Goal: Find specific page/section: Find specific page/section

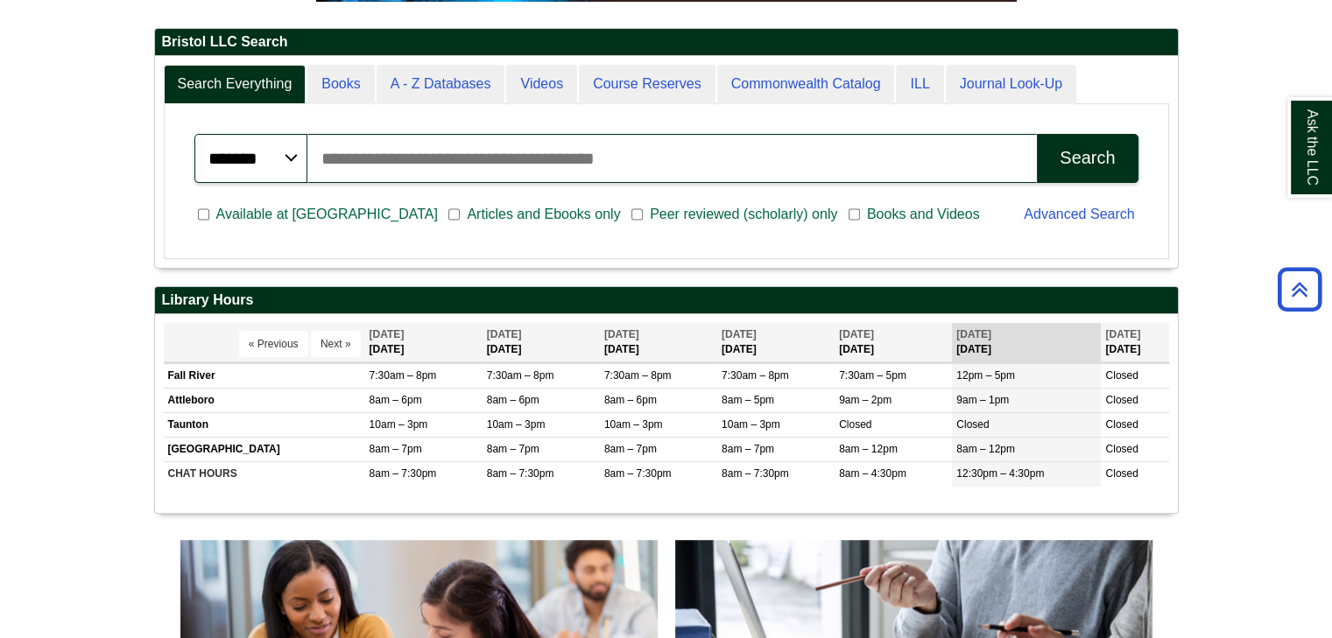
scroll to position [8, 8]
click at [475, 151] on input "Search articles, books, journals & more" at bounding box center [671, 158] width 729 height 49
type input "**********"
click at [1037, 134] on button "Search" at bounding box center [1087, 158] width 101 height 49
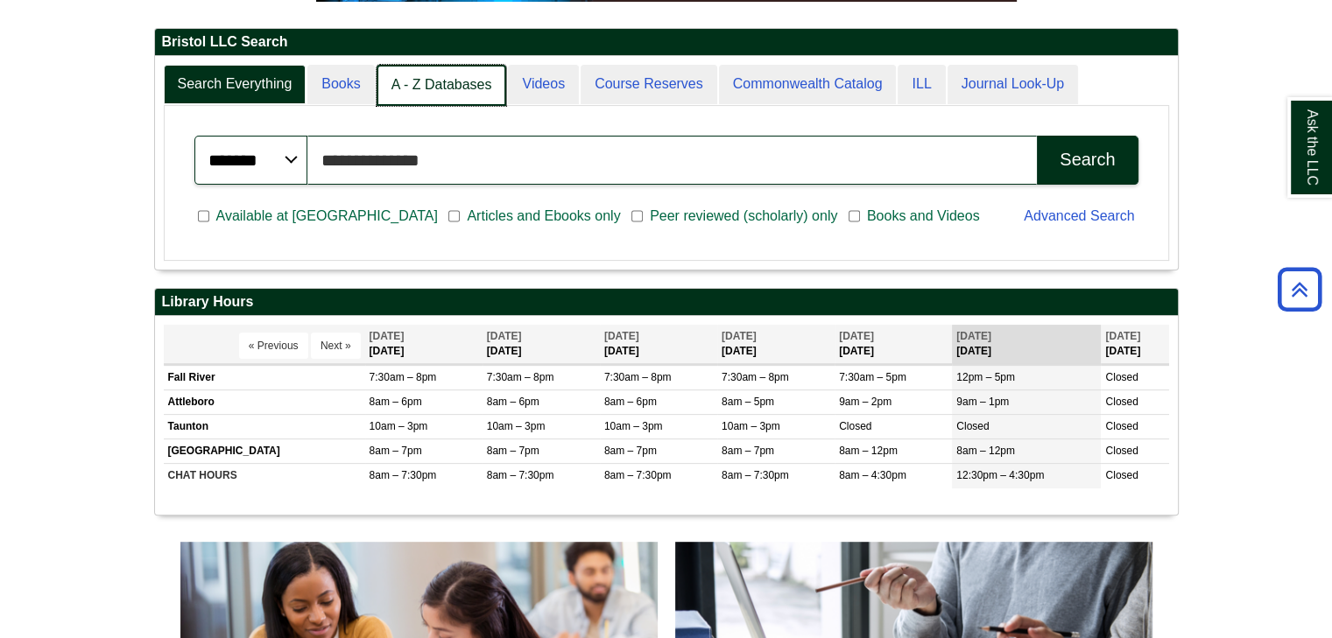
scroll to position [9, 8]
click at [443, 85] on link "A - Z Databases" at bounding box center [441, 85] width 130 height 41
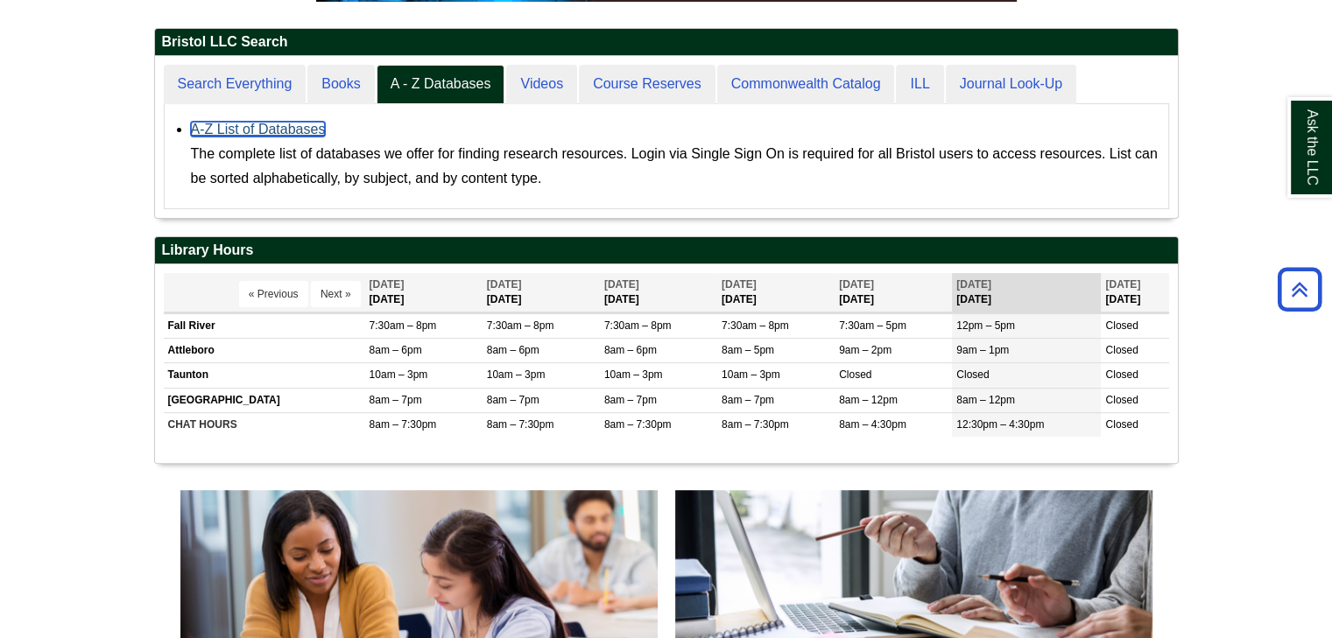
click at [293, 123] on link "A-Z List of Databases" at bounding box center [258, 129] width 135 height 15
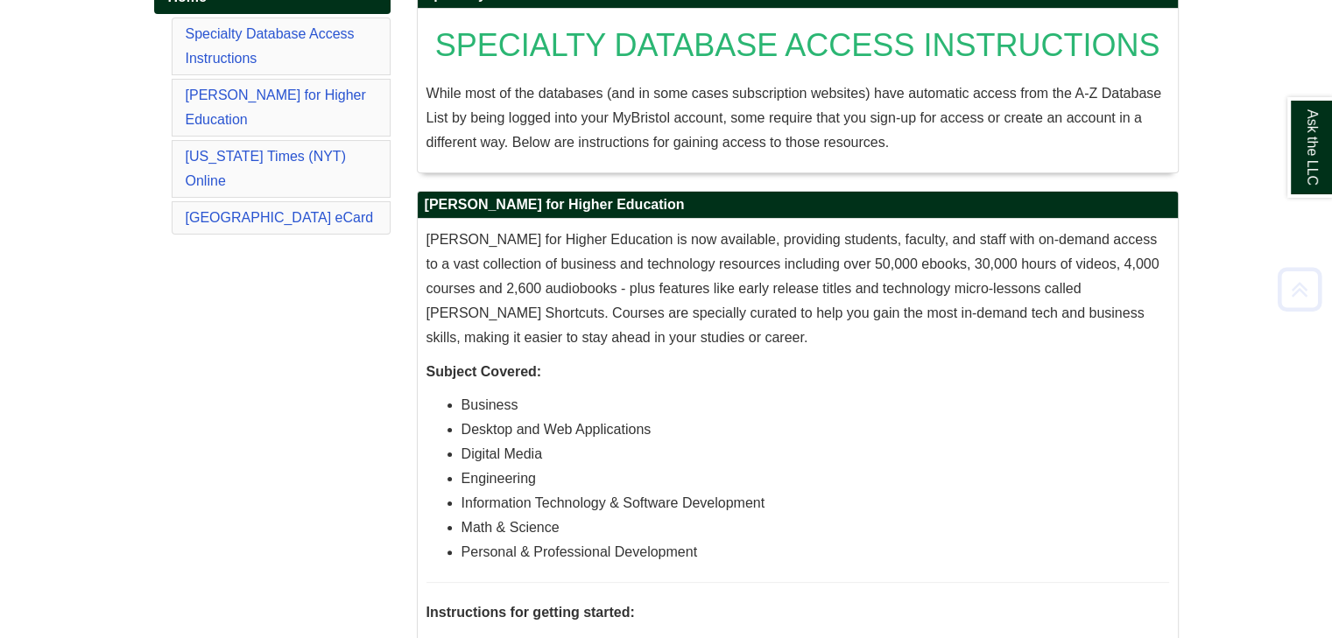
scroll to position [297, 0]
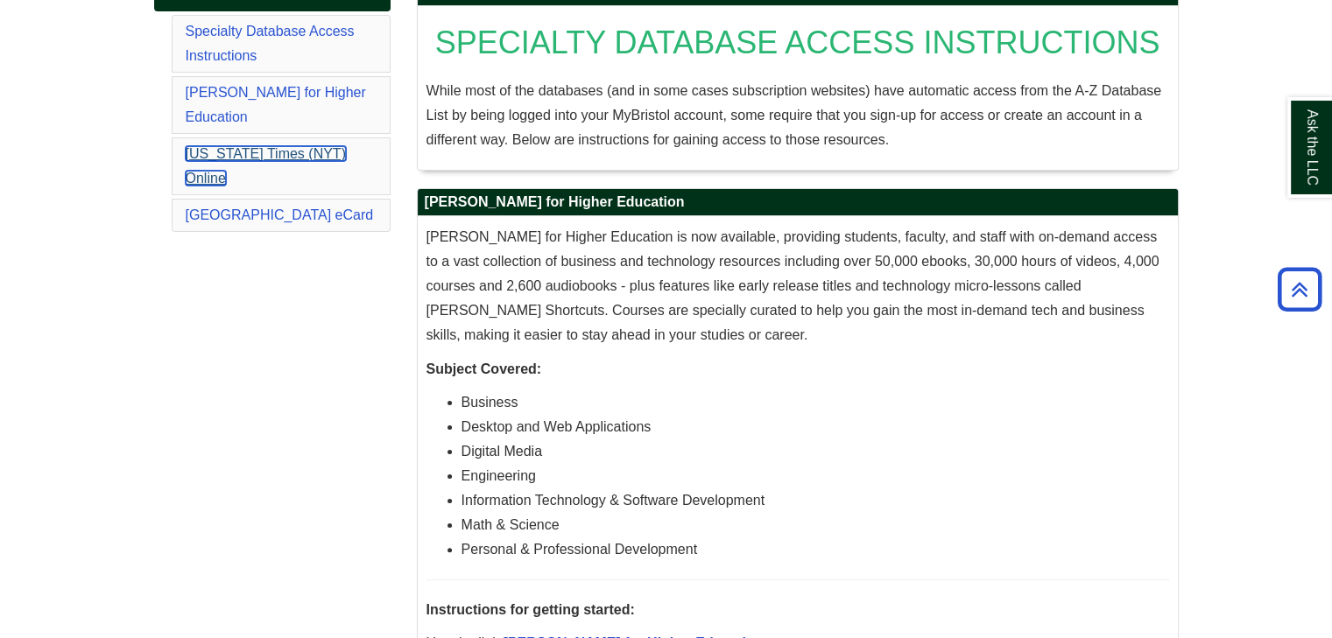
click at [294, 146] on link "New York Times (NYT) Online" at bounding box center [266, 165] width 160 height 39
